Goal: Task Accomplishment & Management: Use online tool/utility

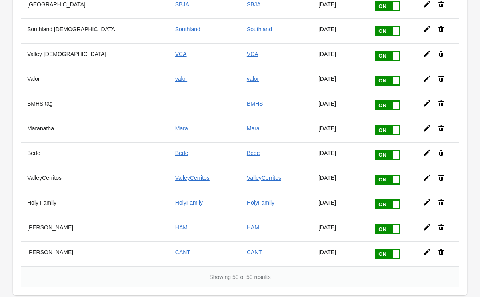
scroll to position [1106, 0]
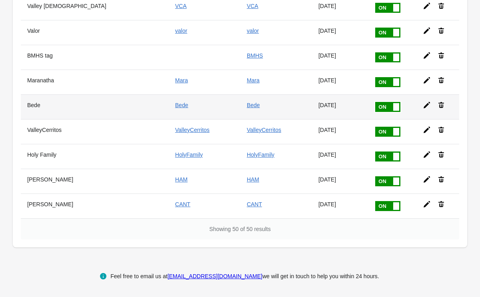
click at [424, 105] on icon at bounding box center [427, 105] width 6 height 6
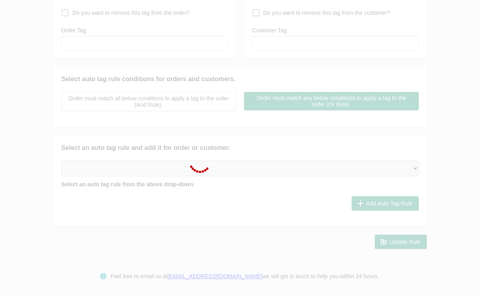
type input "Bede"
checkbox input "true"
type input "Bede"
checkbox input "true"
type input "Bede"
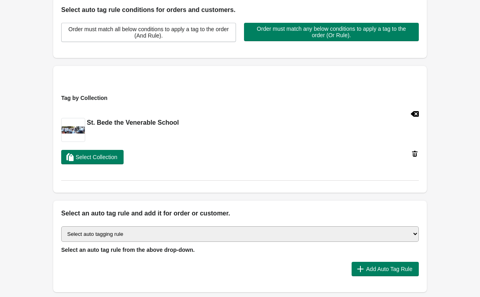
scroll to position [205, 0]
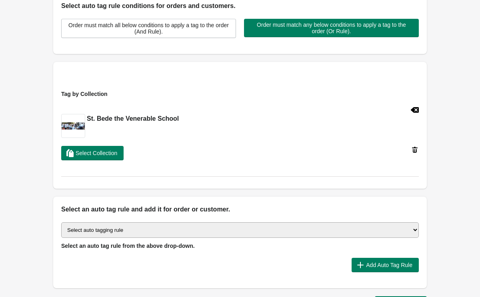
click at [162, 231] on select "Select auto tagging rule Tag by order amount Tag based on the order count (Volu…" at bounding box center [240, 231] width 358 height 16
click at [61, 223] on select "Select auto tagging rule Tag by order amount Tag based on the order count (Volu…" at bounding box center [240, 231] width 358 height 16
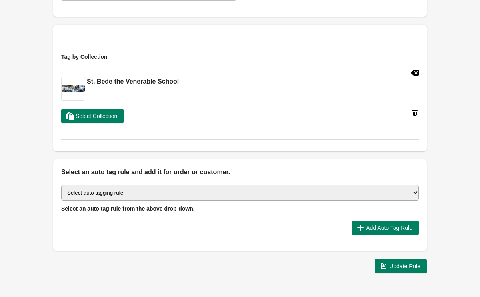
scroll to position [244, 0]
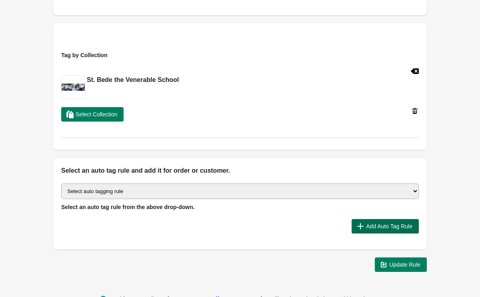
click at [404, 227] on span "Add Auto Tag Rule" at bounding box center [389, 226] width 46 height 6
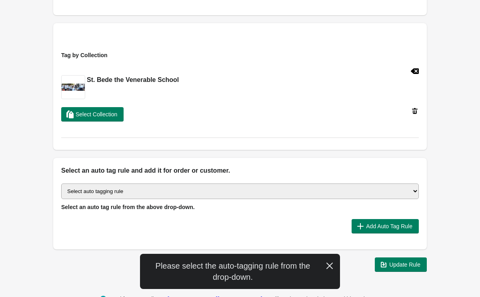
click at [330, 267] on icon "button" at bounding box center [330, 266] width 8 height 8
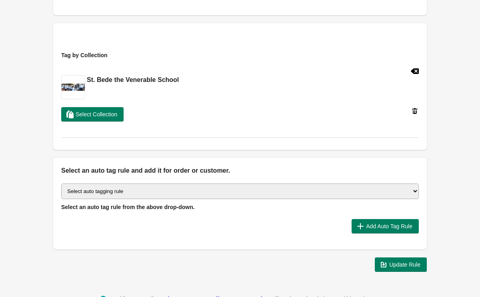
click at [220, 190] on select "Select auto tagging rule Tag by order amount Tag based on the order count (Volu…" at bounding box center [240, 192] width 358 height 16
click at [156, 80] on h2 "St. Bede the Venerable School" at bounding box center [133, 80] width 92 height 10
click at [123, 116] on button "Select Collection" at bounding box center [92, 114] width 62 height 14
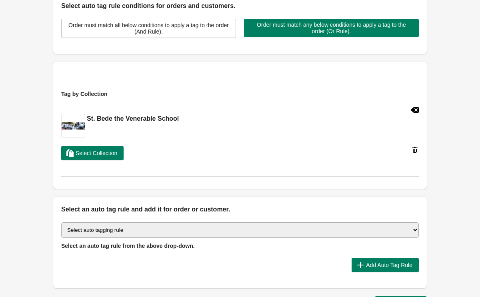
scroll to position [207, 0]
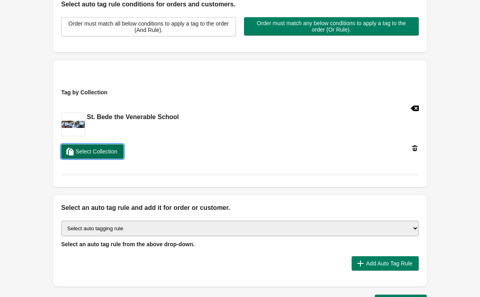
click at [124, 157] on button "Select Collection" at bounding box center [92, 152] width 62 height 14
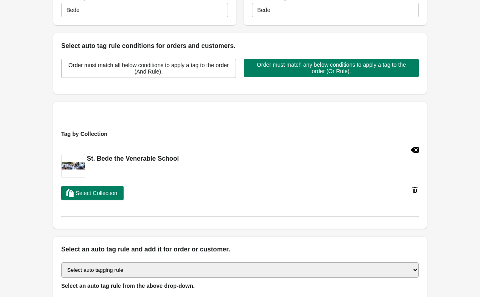
scroll to position [165, 0]
